Goal: Task Accomplishment & Management: Complete application form

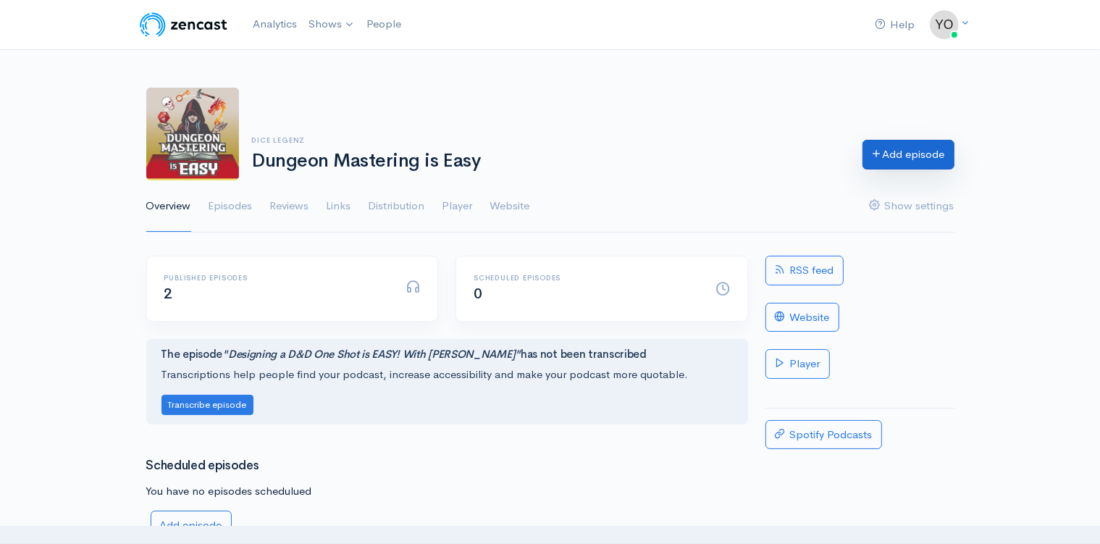
click at [897, 152] on link "Add episode" at bounding box center [909, 155] width 92 height 30
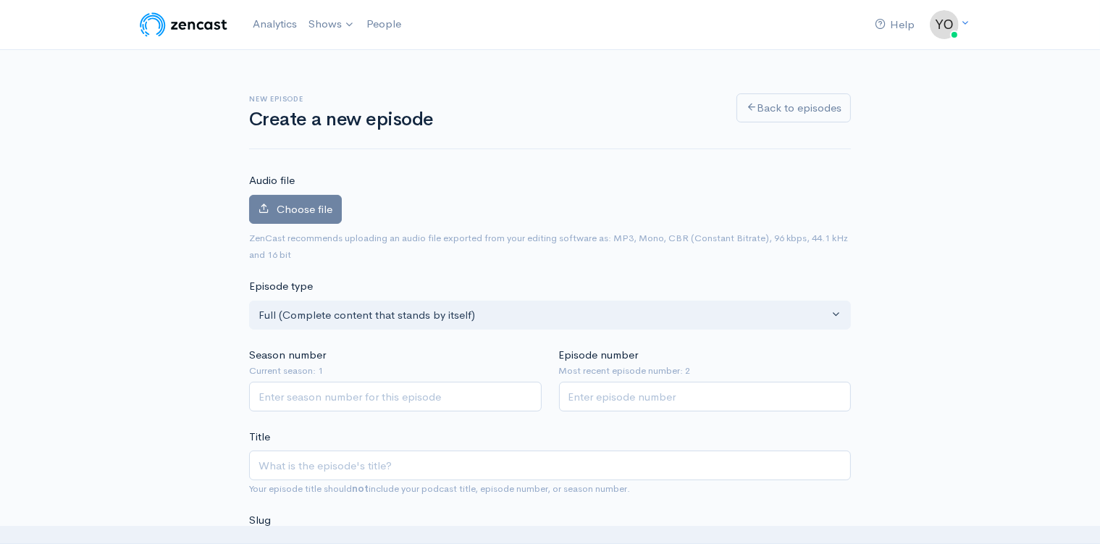
click at [340, 394] on input "Season number" at bounding box center [395, 397] width 293 height 30
type input "1"
click at [836, 392] on input "1" at bounding box center [705, 397] width 293 height 30
click at [836, 392] on input "2" at bounding box center [705, 397] width 293 height 30
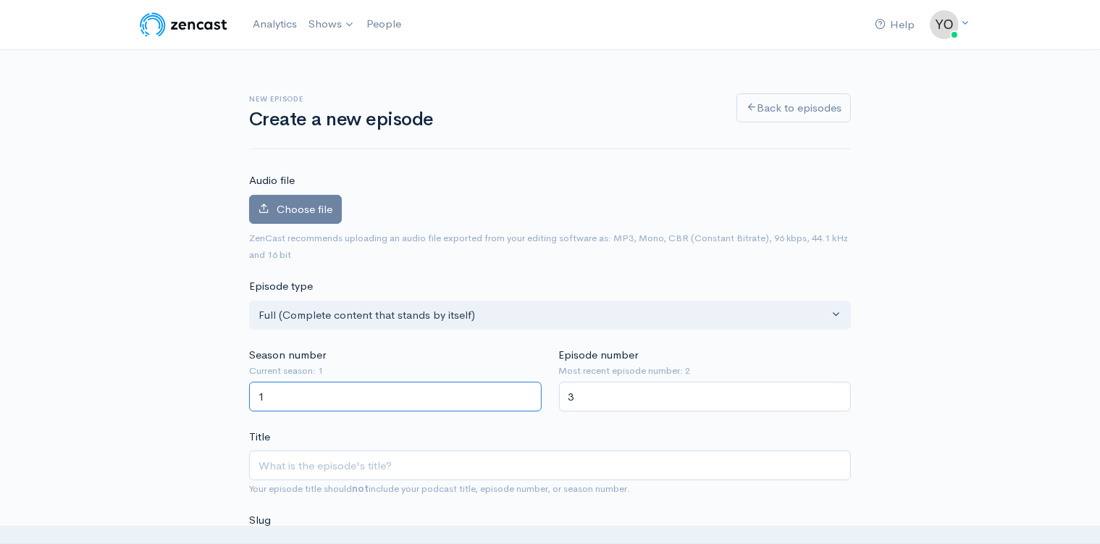
type input "3"
click at [836, 392] on input "3" at bounding box center [705, 397] width 293 height 30
type input "1"
click at [294, 462] on input "Title" at bounding box center [550, 465] width 602 height 30
paste input "Level Up Your NPCs in 3 EASY Steps"
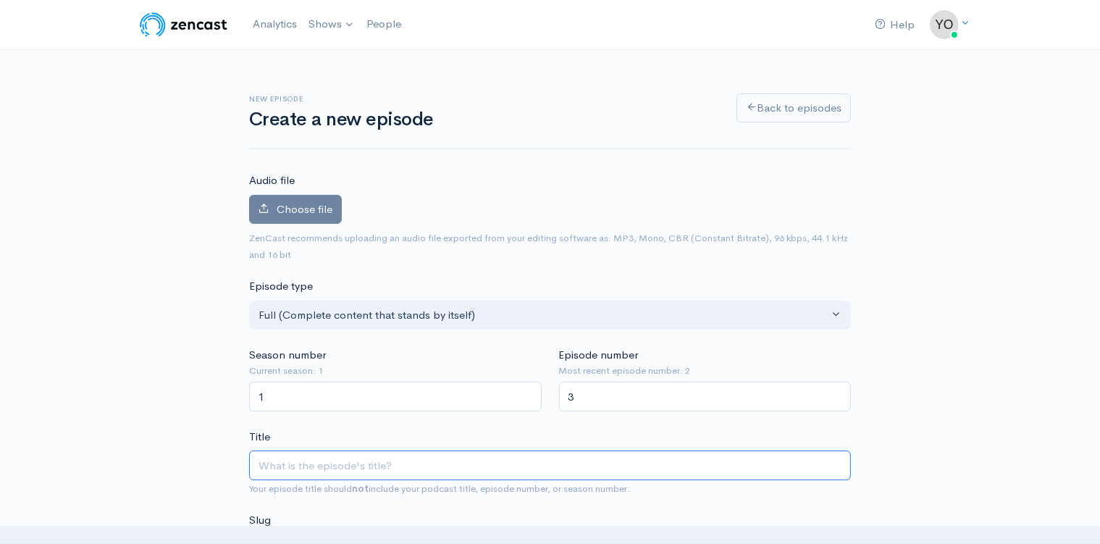
type input "Level Up Your NPCs in 3 EASY Steps"
type input "level-up-your-npcs-in-3-easy-steps"
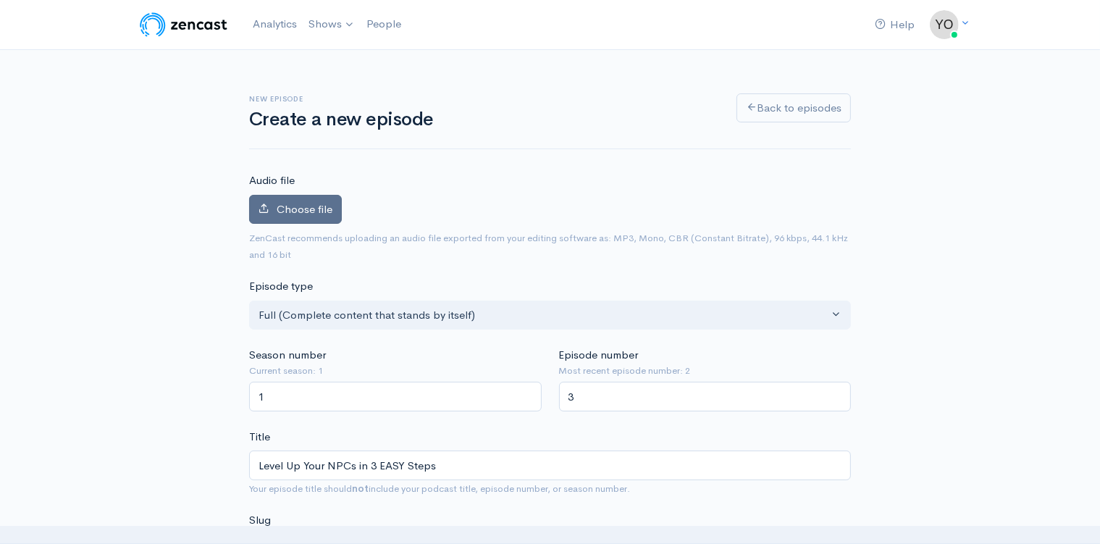
click at [294, 214] on span "Choose file" at bounding box center [305, 209] width 56 height 14
click at [0, 0] on input "Choose file" at bounding box center [0, 0] width 0 height 0
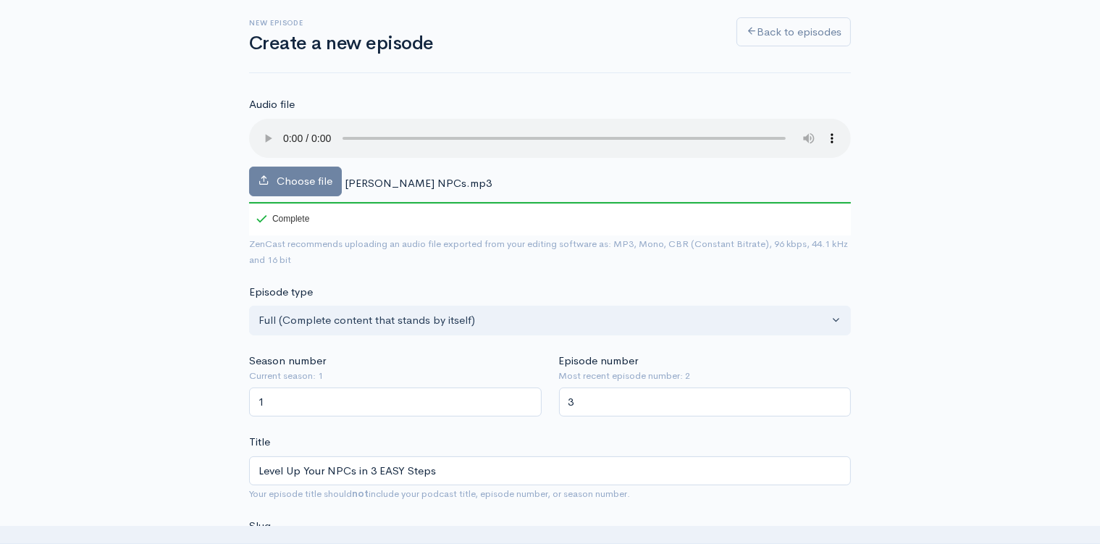
scroll to position [229, 0]
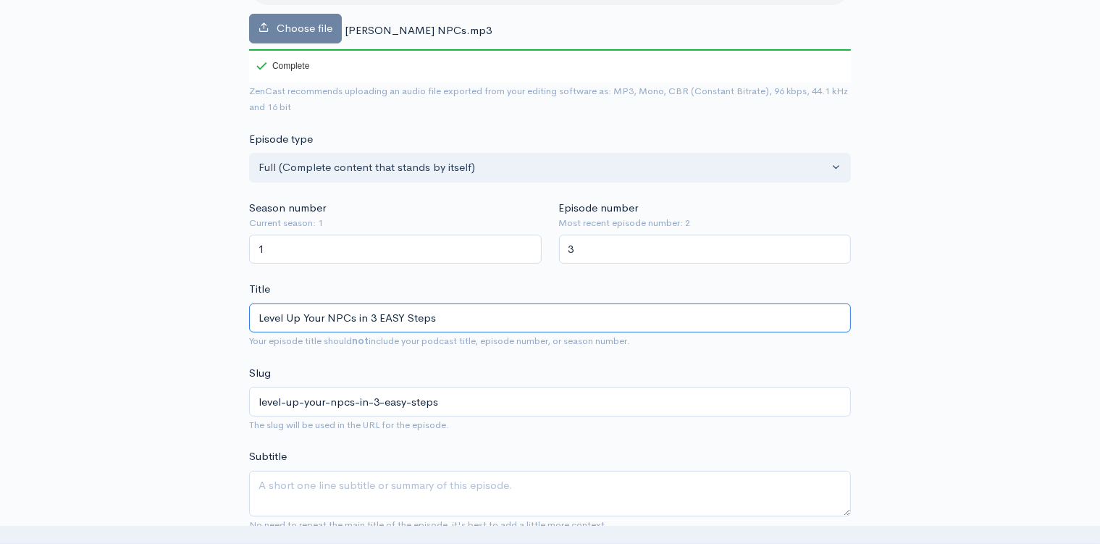
click at [364, 303] on input "Level Up Your NPCs in 3 EASY Steps" at bounding box center [550, 318] width 602 height 30
click at [465, 309] on input "Level Up Your NPCs in 3 EASY Steps" at bounding box center [550, 318] width 602 height 30
type input "Level Up Your NPCs in 3 EASY Steps wi"
type input "level-up-your-npcs-in-3-easy-steps-wi"
type input "Level Up Your NPCs in 3 EASY Steps with"
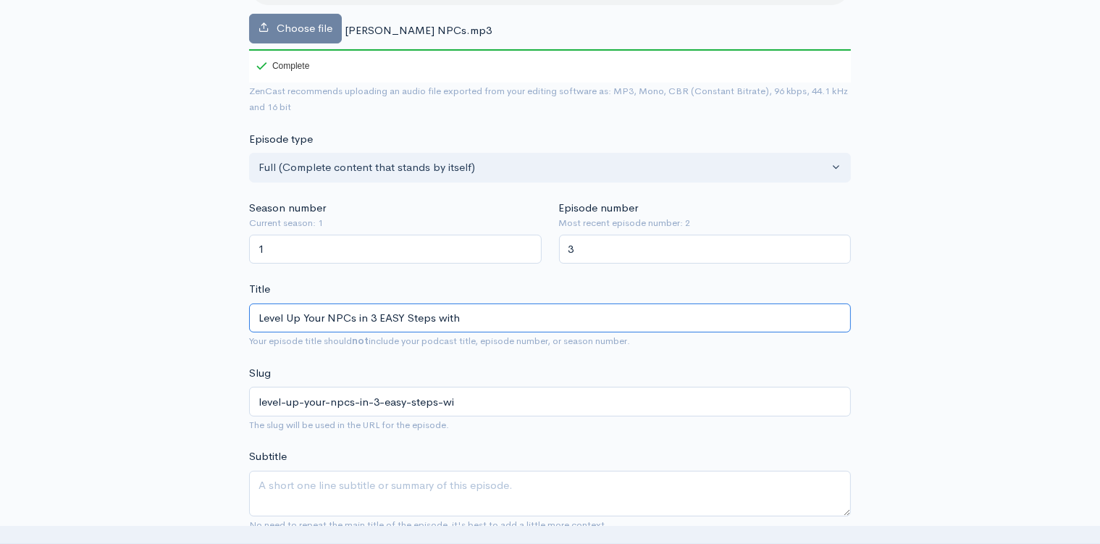
type input "level-up-your-npcs-in-3-easy-steps-with"
type input "Level Up Your NPCs in 3 EASY Steps with K"
type input "level-up-your-npcs-in-3-easy-steps-with-k"
type input "Level Up Your NPCs in 3 EASY Steps with Ke"
type input "level-up-your-npcs-in-3-easy-steps-with-ke"
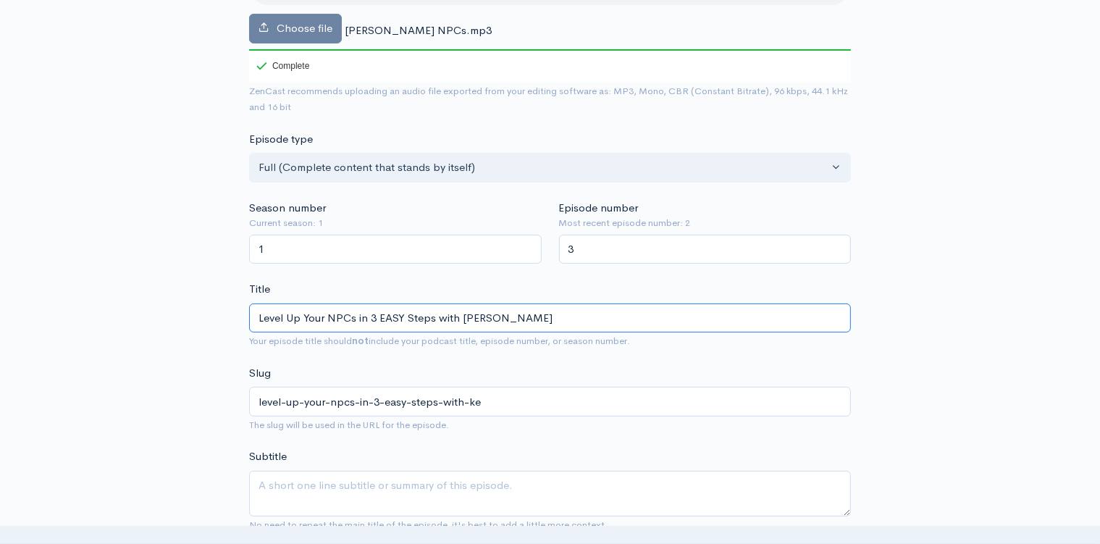
type input "Level Up Your NPCs in 3 EASY Steps with Kel"
type input "level-up-your-npcs-in-3-easy-steps-with-kel"
type input "Level Up Your NPCs in 3 EASY Steps with Kell"
type input "level-up-your-npcs-in-3-easy-steps-with-kell"
type input "Level Up Your NPCs in 3 EASY Steps with Kelly"
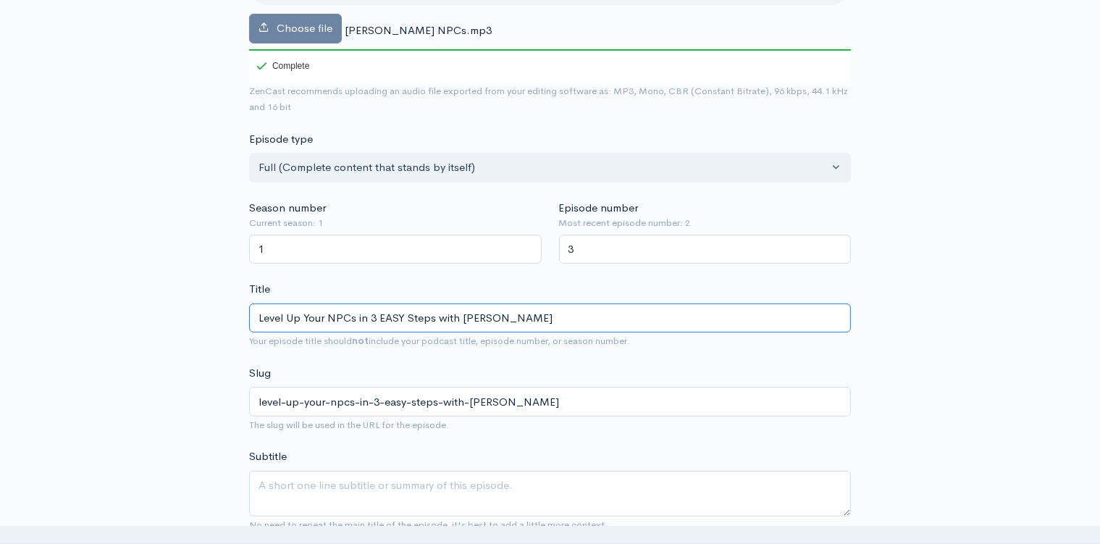
type input "level-up-your-npcs-in-3-easy-steps-with-kelly"
type input "Level Up Your NPCs in 3 EASY Steps with Kelly f"
type input "level-up-your-npcs-in-3-easy-steps-with-kelly-f"
type input "Level Up Your NPCs in 3 EASY Steps with Kelly fr"
type input "level-up-your-npcs-in-3-easy-steps-with-kelly-fr"
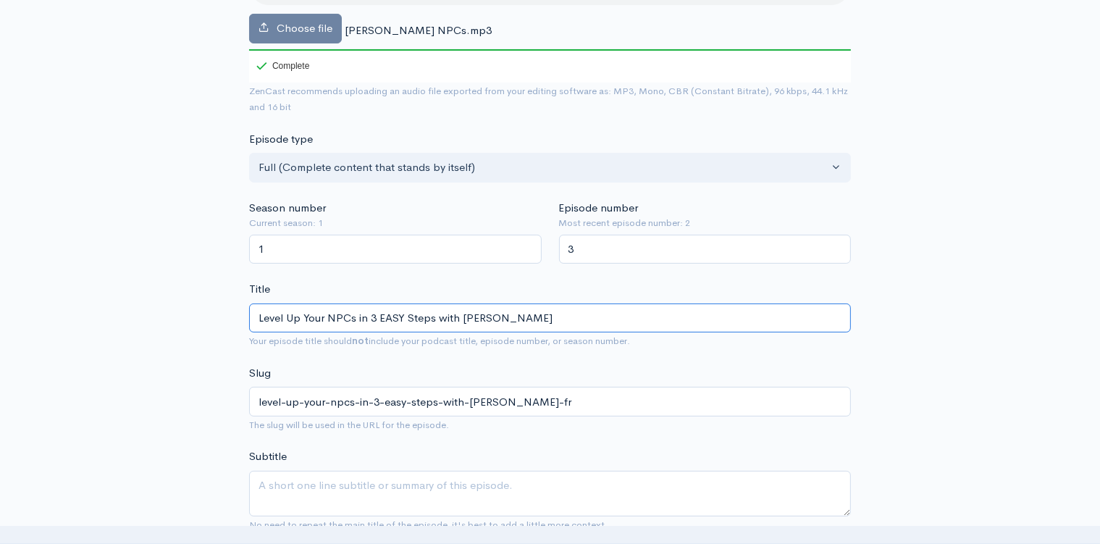
type input "Level Up Your NPCs in 3 EASY Steps with Kelly from"
type input "level-up-your-npcs-in-3-easy-steps-with-kelly-from"
type input "Level Up Your NPCs in 3 EASY Steps with Kelly from D"
type input "level-up-your-npcs-in-3-easy-steps-with-kelly-from-d"
type input "Level Up Your NPCs in 3 EASY Steps with"
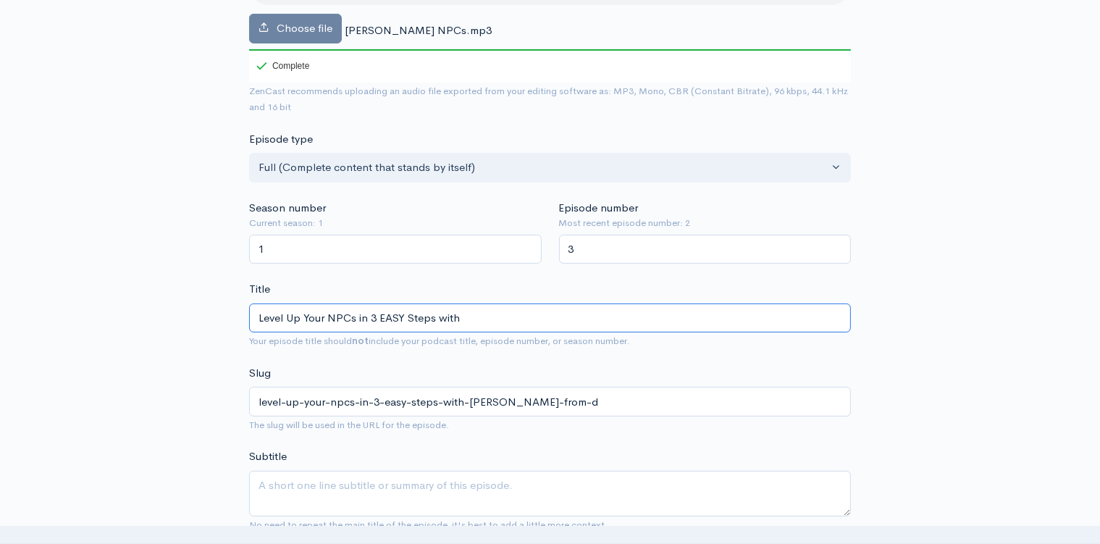
type input "level-up-your-npcs-in-3-easy-steps-with"
type input "Level Up Your NPCs in 3 EASY Steps with D"
type input "level-up-your-npcs-in-3-easy-steps-with-d"
type input "Level Up Your NPCs in 3 EASY Steps with Dor"
type input "level-up-your-npcs-in-3-easy-steps-with-dor"
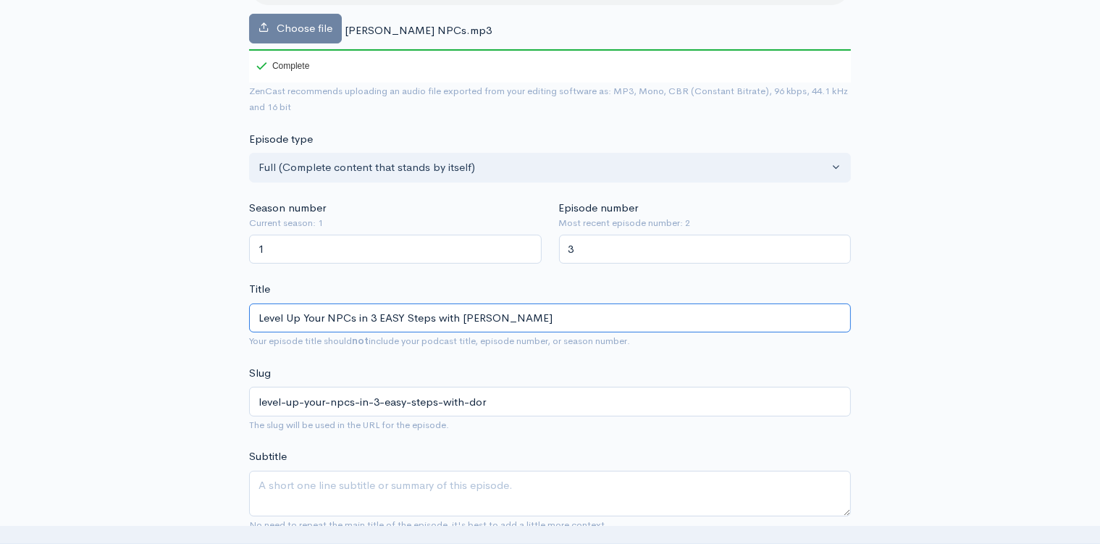
type input "Level Up Your NPCs in 3 EASY Steps with Dork"
type input "level-up-your-npcs-in-3-easy-steps-with-dork"
type input "Level Up Your NPCs in 3 EASY Steps with DorkT"
type input "level-up-your-npcs-in-3-easy-steps-with-dorkt"
type input "Level Up Your NPCs in 3 EASY Steps with DorkTa"
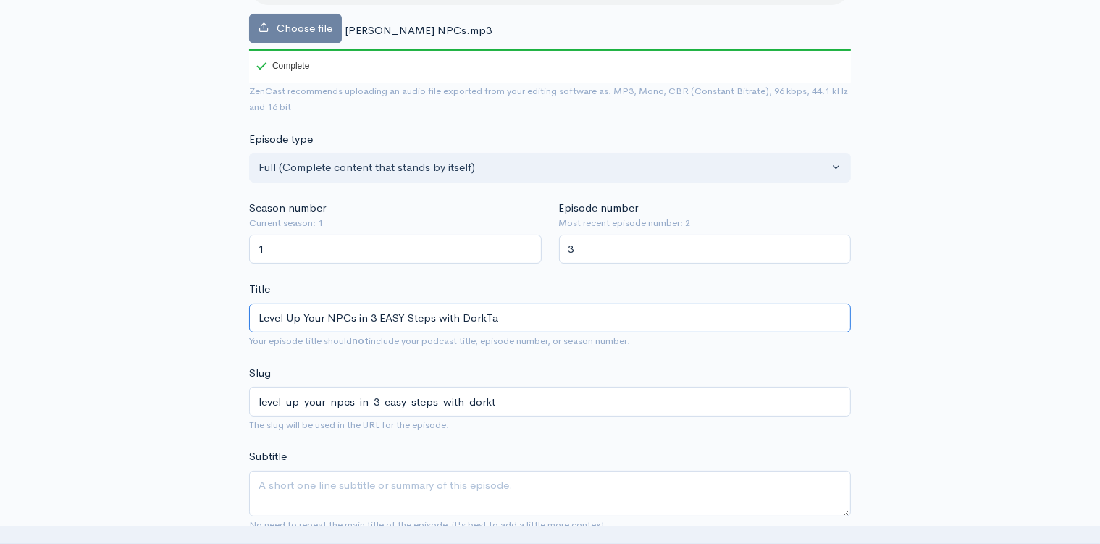
type input "level-up-your-npcs-in-3-easy-steps-with-dorkta"
type input "Level Up Your NPCs in 3 EASY Steps with DorkTale"
type input "level-up-your-npcs-in-3-easy-steps-with-dorktale"
type input "Level Up Your NPCs in 3 EASY Steps with DorkTales"
type input "level-up-your-npcs-in-3-easy-steps-with-dorktales"
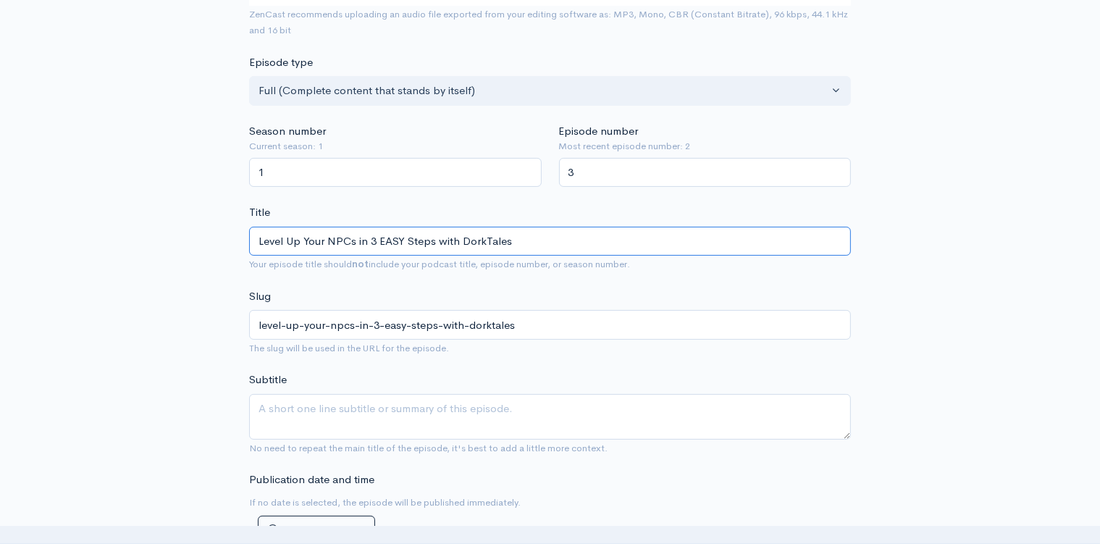
scroll to position [382, 0]
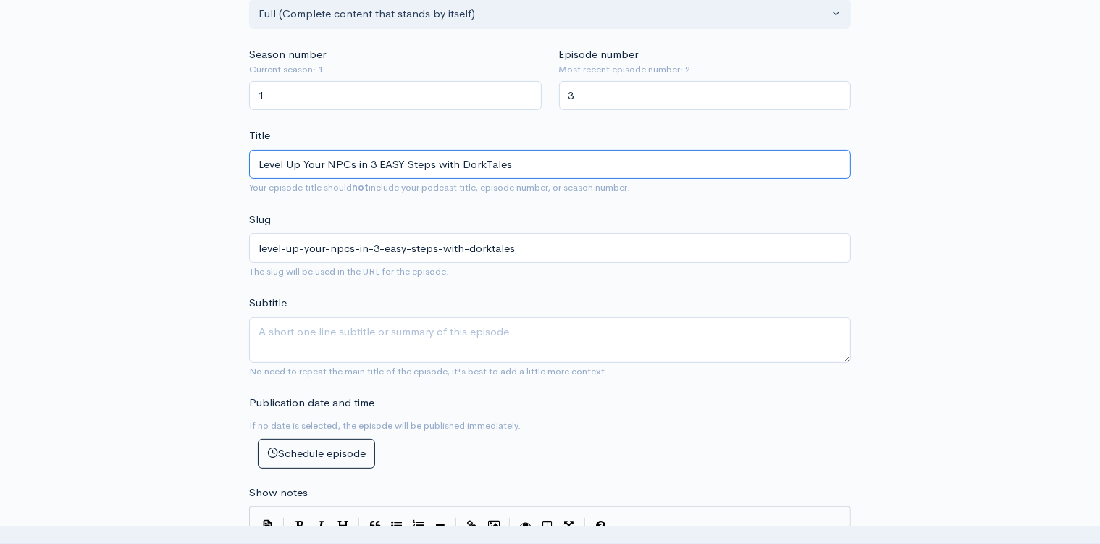
type input "Level Up Your NPCs in 3 EASY Steps with DorkTales"
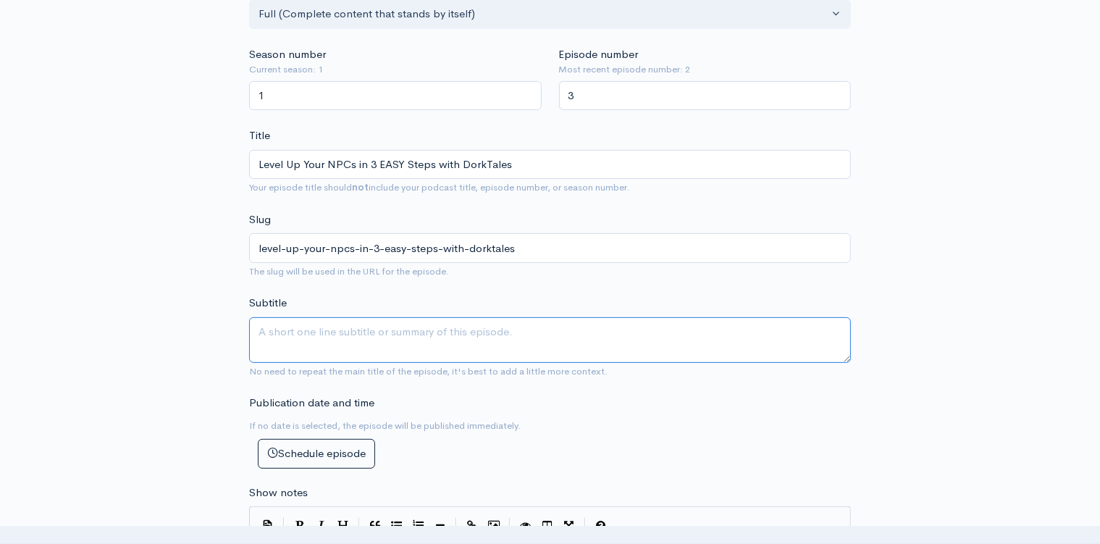
click at [443, 320] on textarea "Subtitle" at bounding box center [550, 340] width 602 height 46
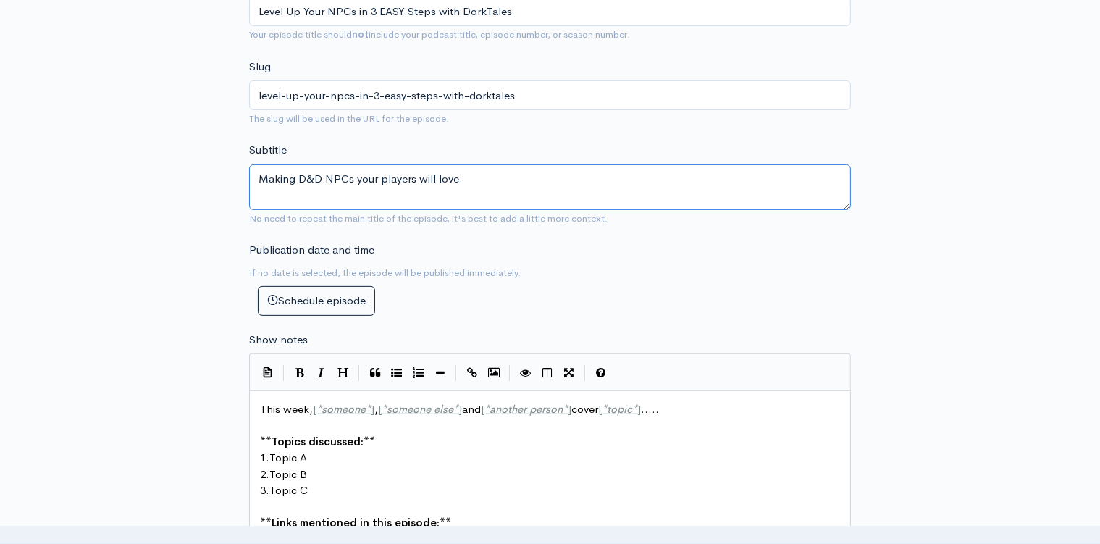
scroll to position [611, 0]
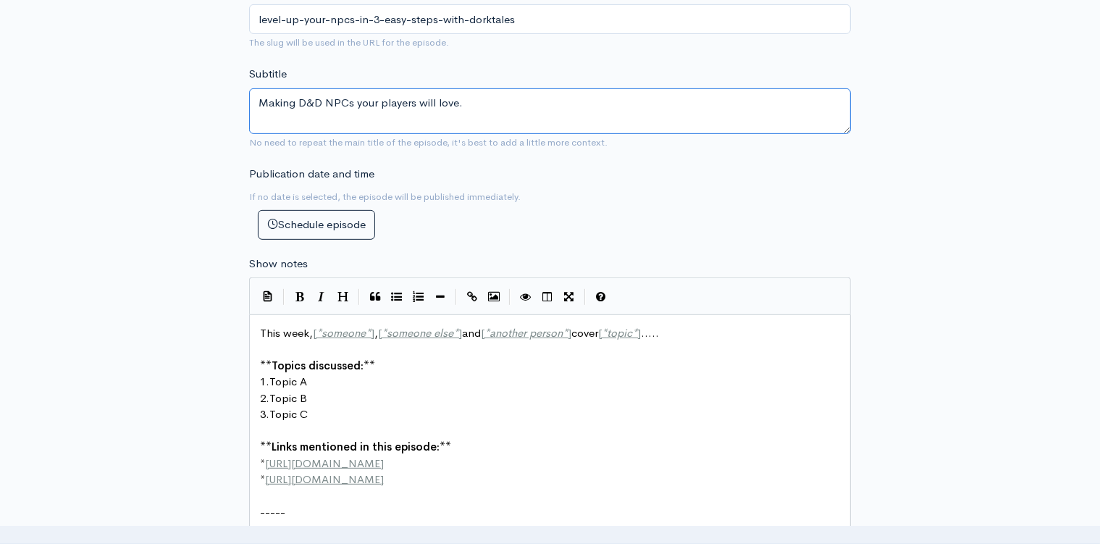
type textarea "Making D&D NPCs your players will love."
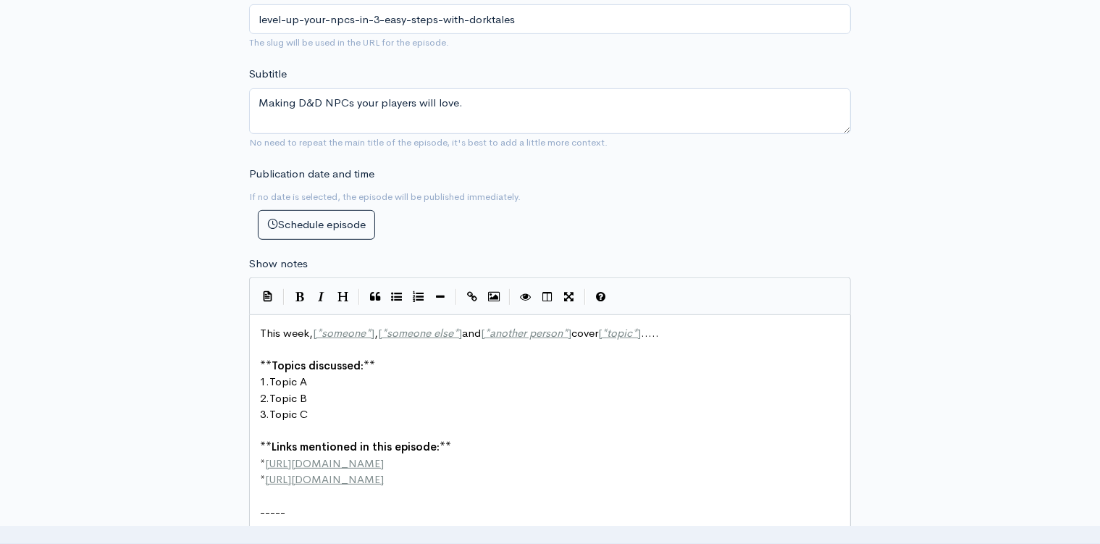
scroll to position [5, 0]
click at [414, 358] on pre "** Topics discussed: **" at bounding box center [556, 366] width 598 height 17
type textarea "This week, [*someone*], [*someone else*] and [*another person*] cover [*topic*]…"
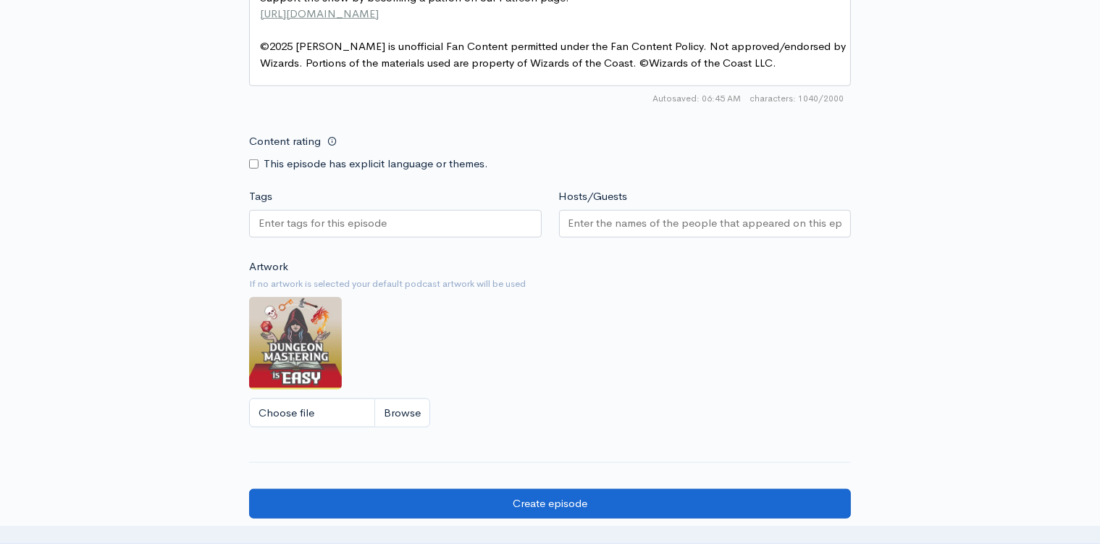
scroll to position [1131, 0]
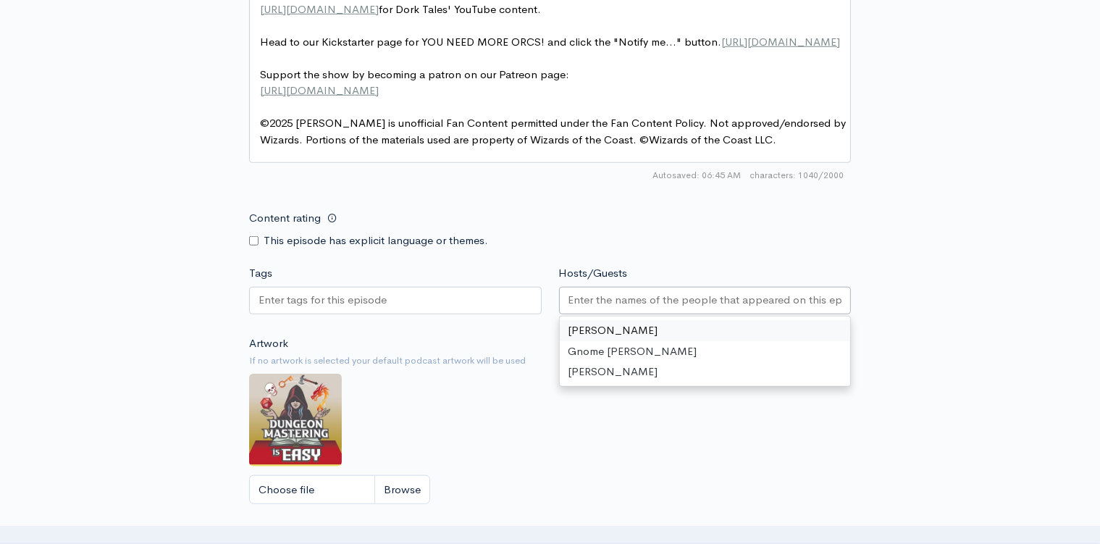
click at [605, 299] on input "Hosts/Guests" at bounding box center [706, 300] width 274 height 17
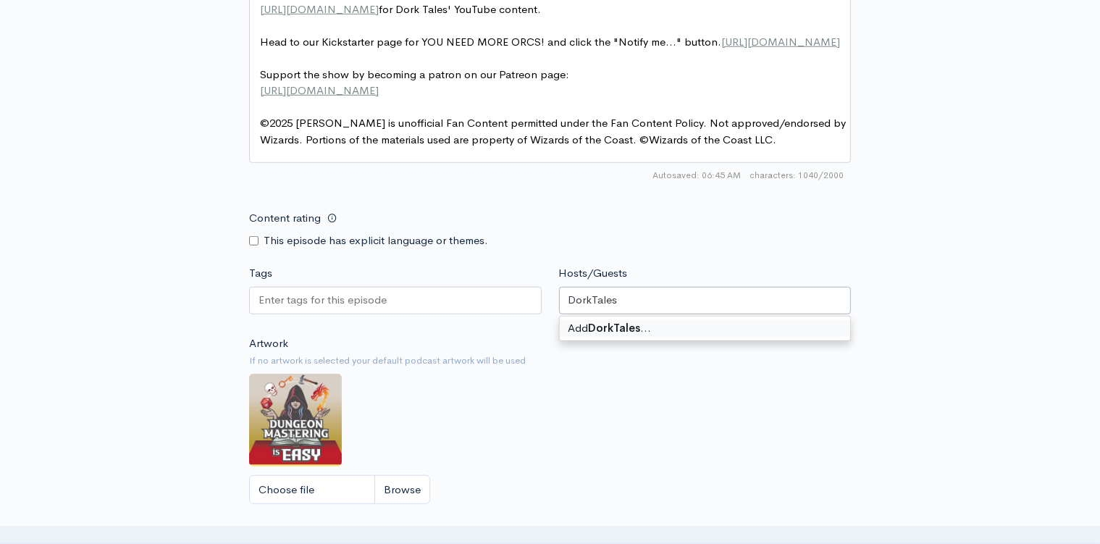
type input "DorkTales"
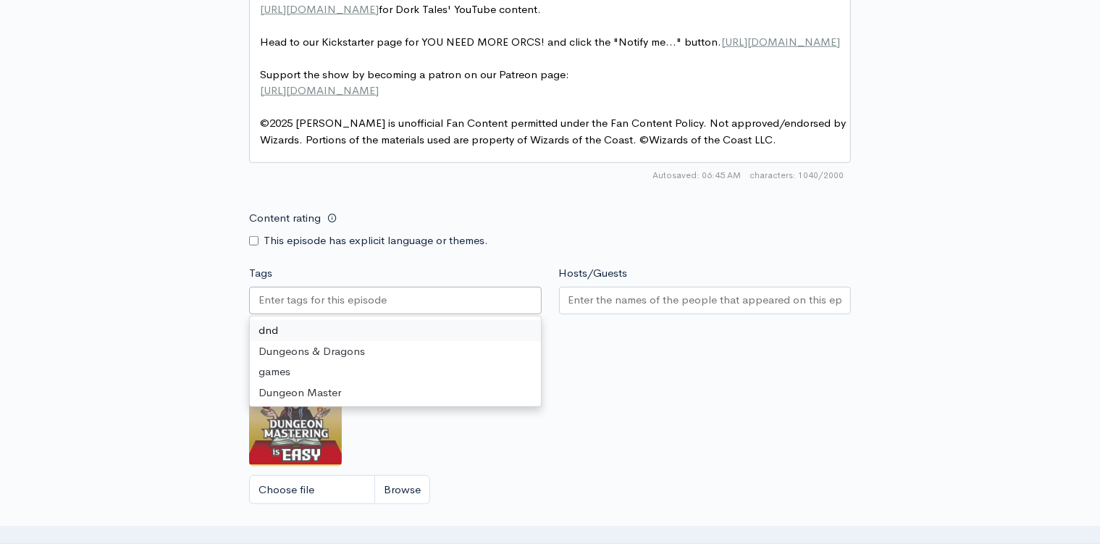
click at [361, 293] on input "Tags" at bounding box center [324, 300] width 130 height 17
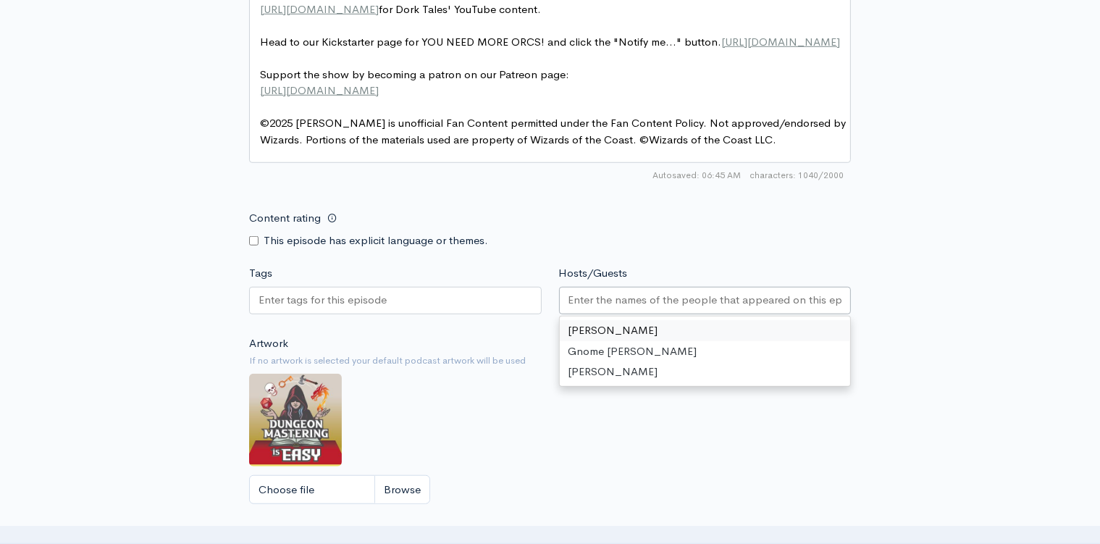
click at [592, 298] on input "Hosts/Guests" at bounding box center [706, 300] width 274 height 17
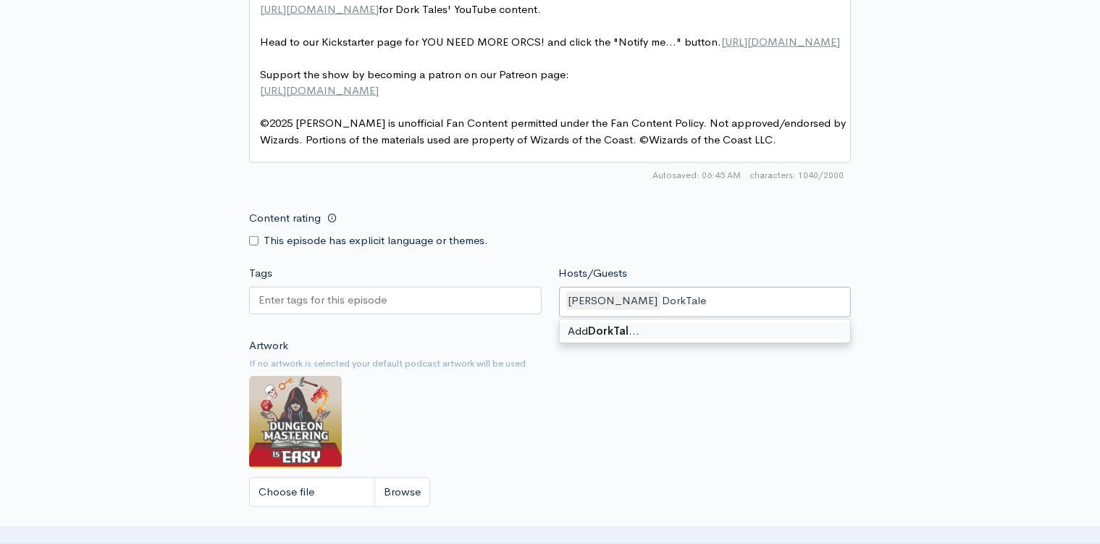
type input "DorkTales"
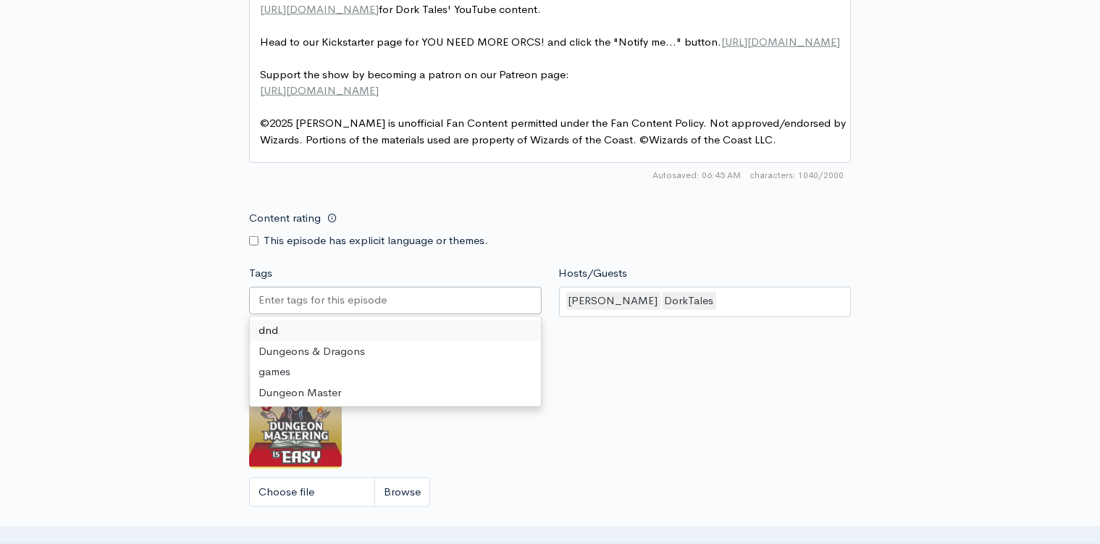
click at [439, 303] on div at bounding box center [395, 301] width 293 height 28
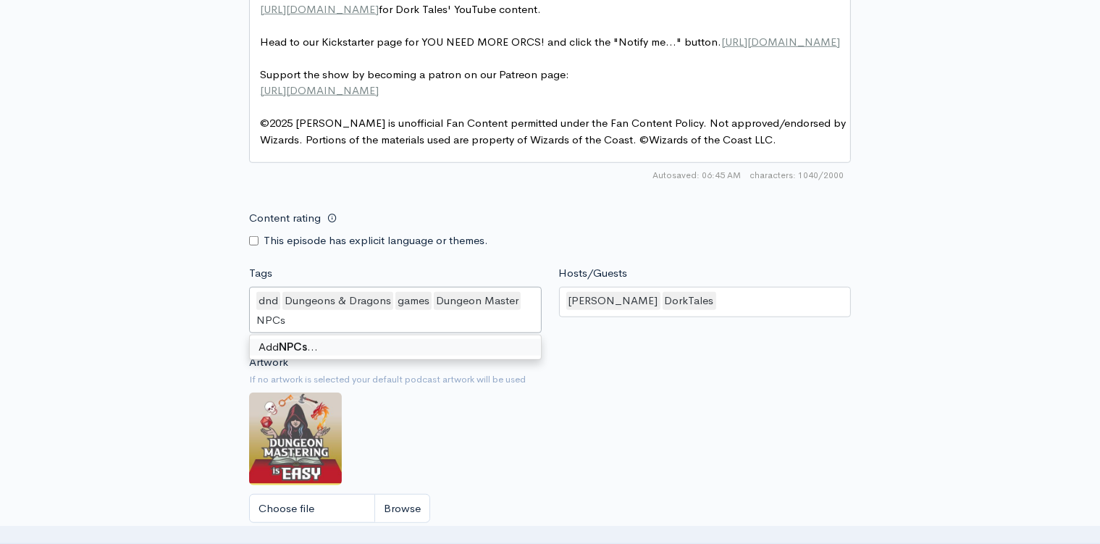
type input "NPCs"
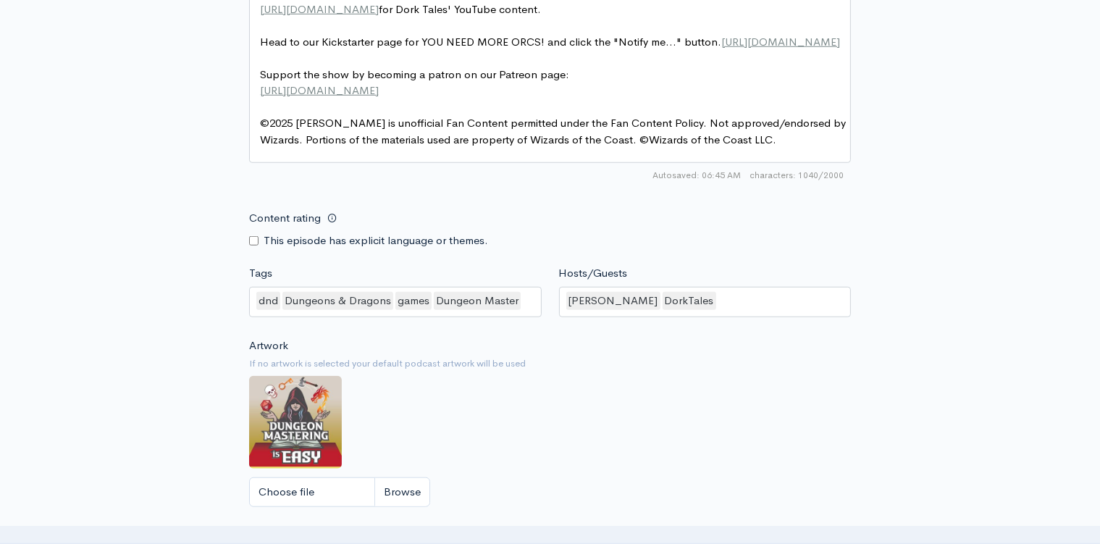
click at [532, 303] on div "dnd Dungeons & Dragons games Dungeon Master" at bounding box center [395, 302] width 293 height 30
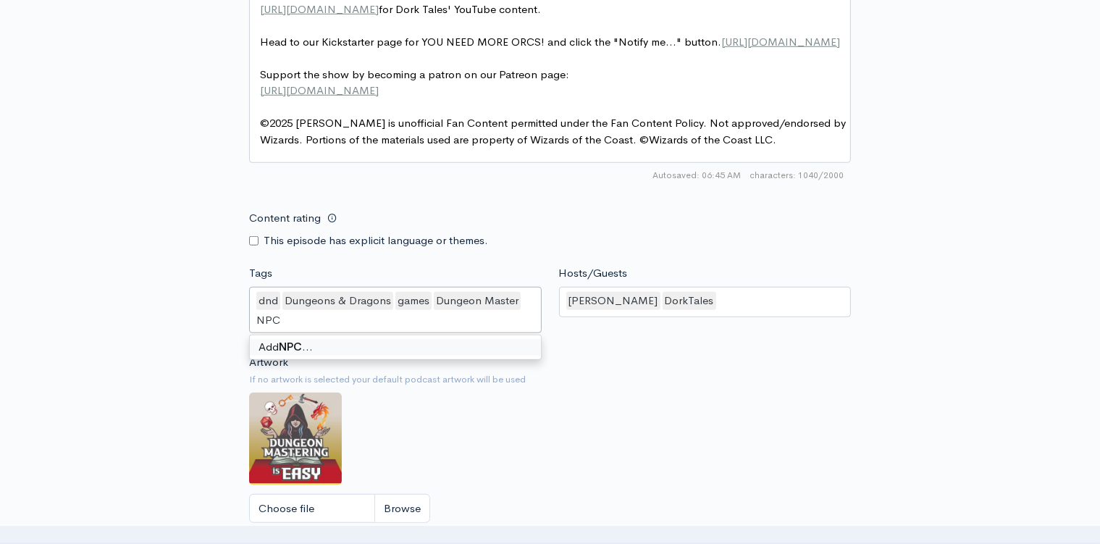
type input "NPCs"
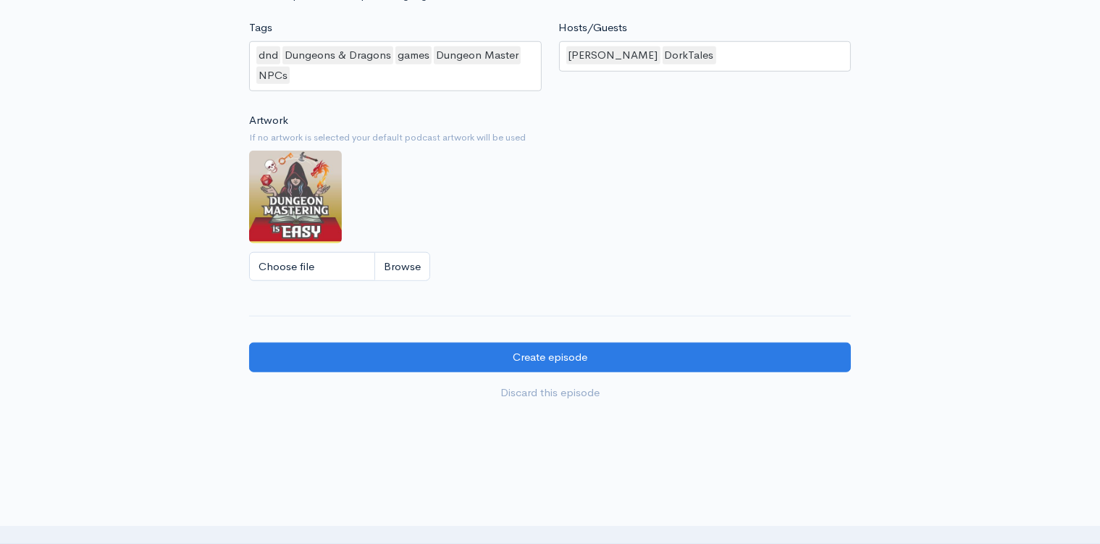
scroll to position [1443, 0]
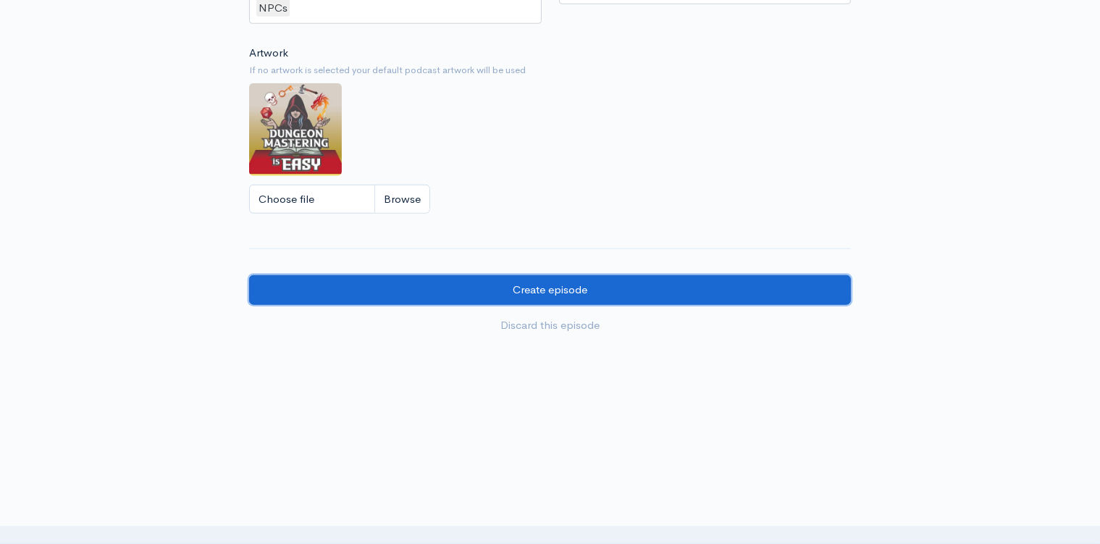
click at [552, 282] on input "Create episode" at bounding box center [550, 290] width 602 height 30
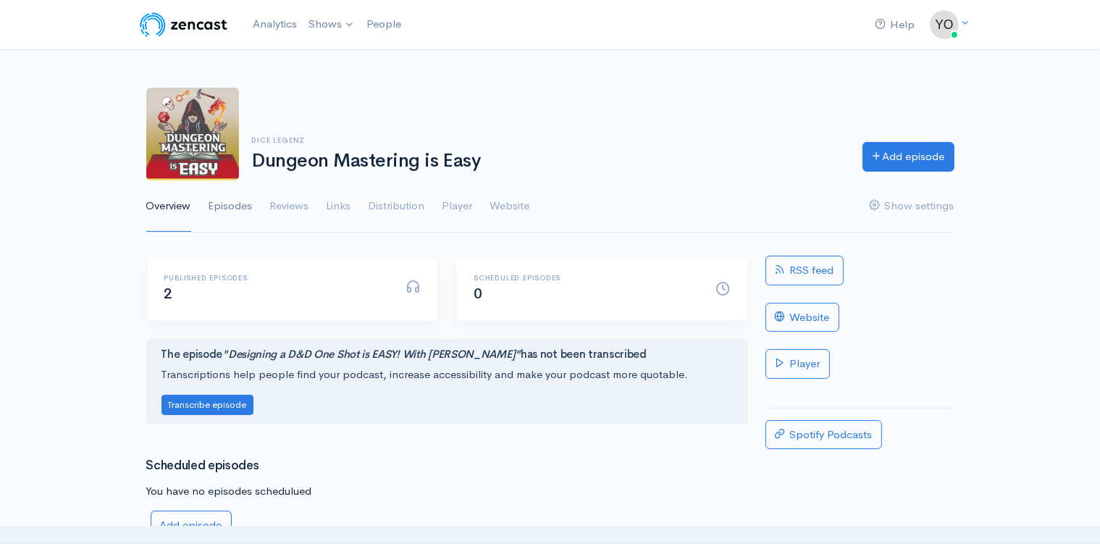
click at [229, 208] on link "Episodes" at bounding box center [231, 206] width 44 height 52
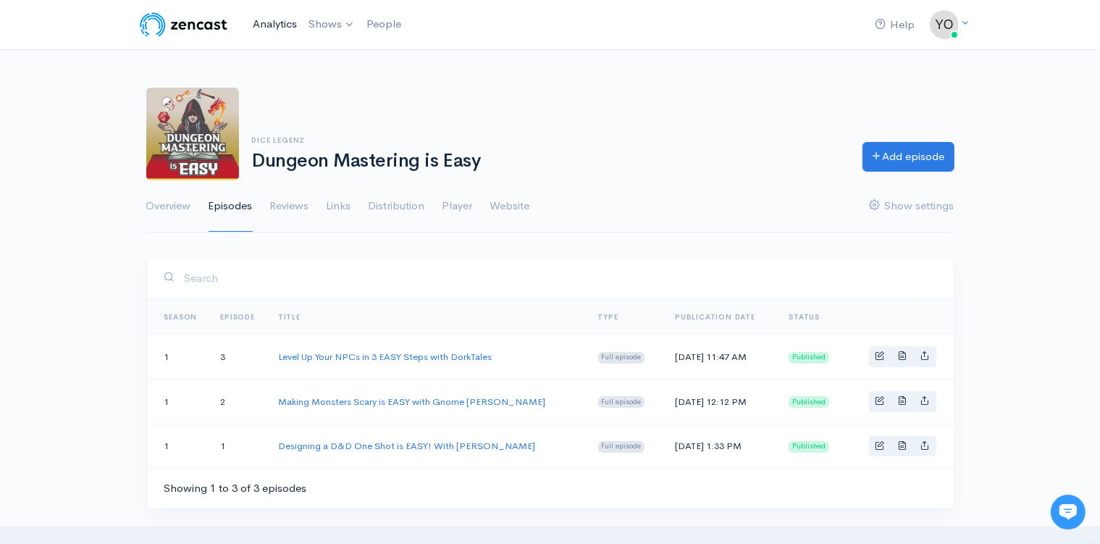
click at [278, 23] on link "Analytics" at bounding box center [275, 24] width 56 height 31
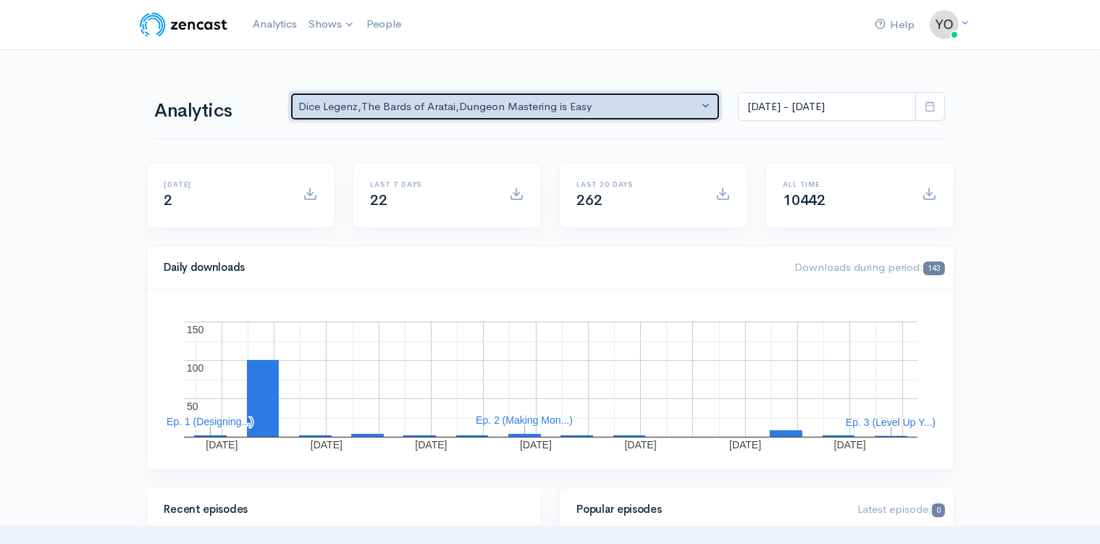
click at [701, 103] on button "Dice Legenz , The Bards of Aratai , Dungeon Mastering is Easy" at bounding box center [506, 107] width 432 height 30
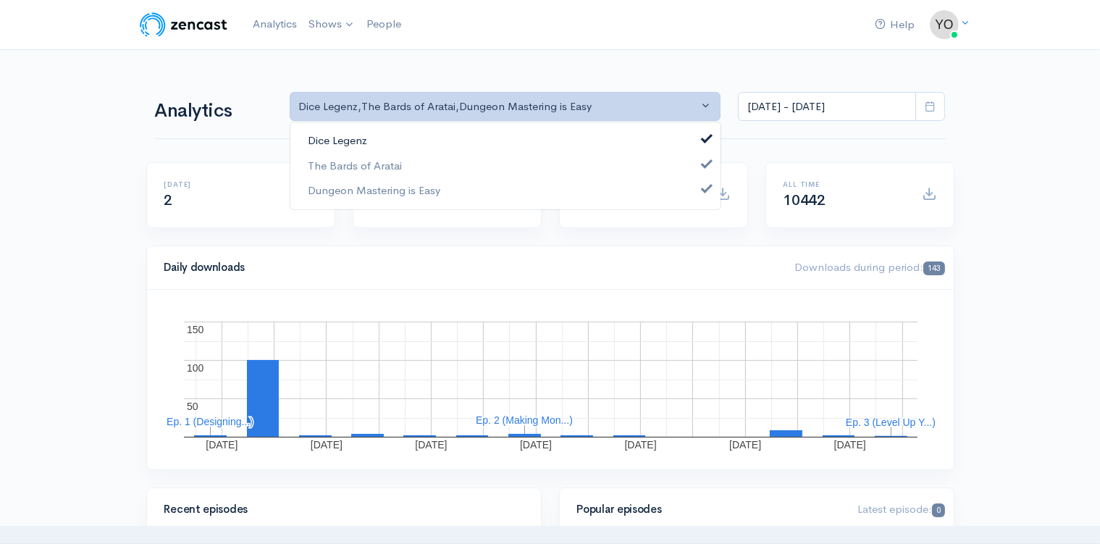
click at [701, 134] on link "Dice Legenz" at bounding box center [505, 140] width 430 height 25
click at [704, 159] on link "The Bards of Aratai" at bounding box center [505, 165] width 430 height 25
select select "15926"
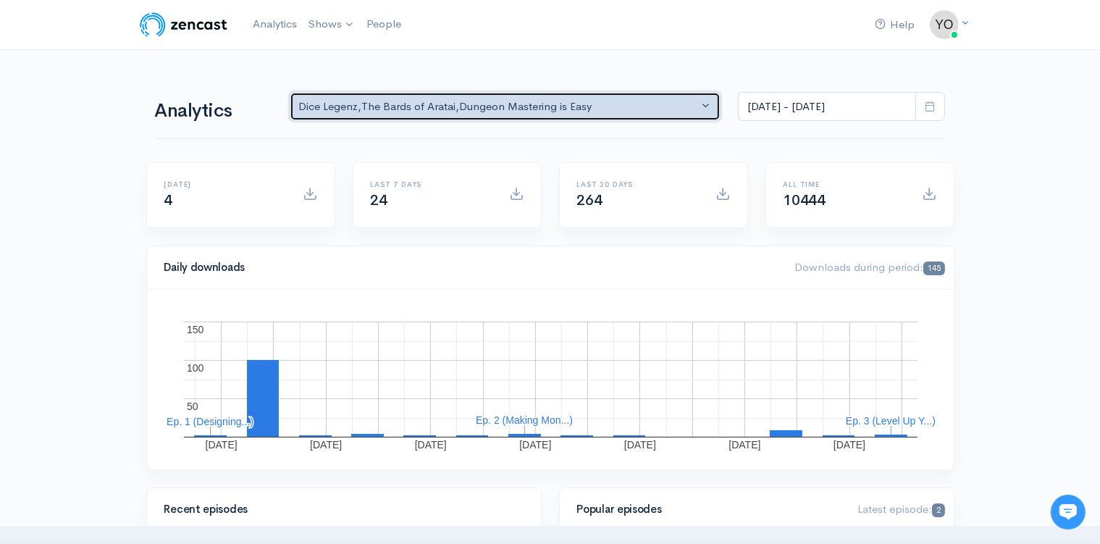
click at [708, 101] on button "Dice Legenz , The Bards of Aratai , Dungeon Mastering is Easy" at bounding box center [506, 107] width 432 height 30
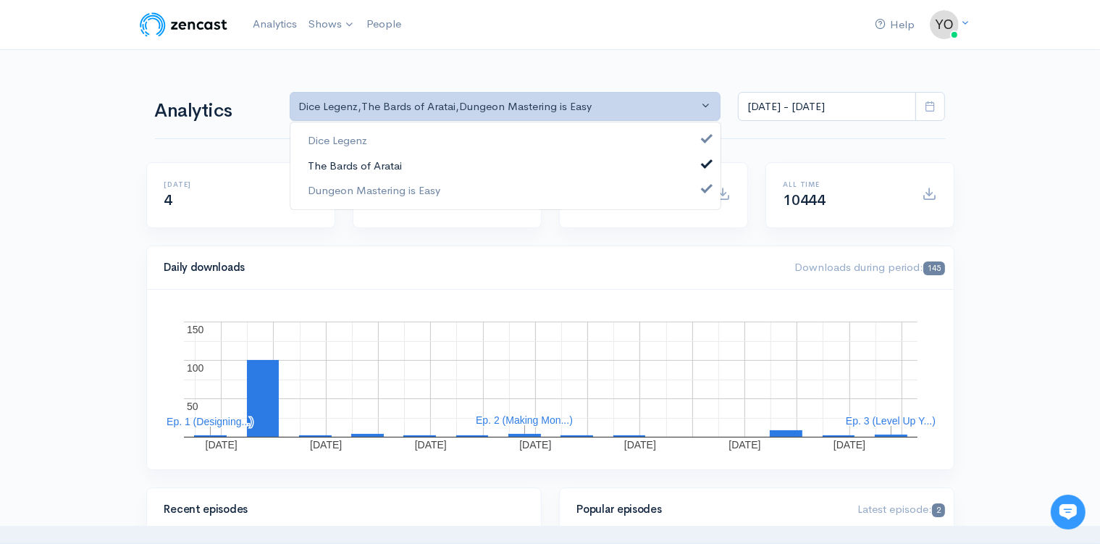
click at [714, 162] on link "The Bards of Aratai" at bounding box center [505, 165] width 430 height 25
click at [708, 181] on link "Dungeon Mastering is Easy" at bounding box center [505, 190] width 430 height 25
